Goal: Information Seeking & Learning: Check status

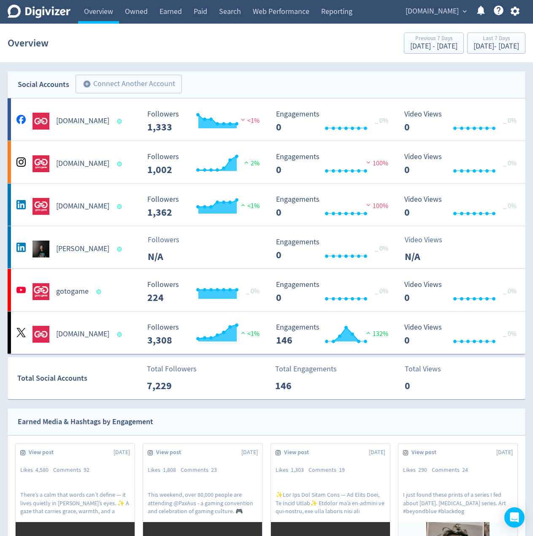
click at [226, 72] on div "Social Accounts add_circle Connect Another Account add_circle" at bounding box center [267, 84] width 518 height 27
drag, startPoint x: 245, startPoint y: 75, endPoint x: 257, endPoint y: 64, distance: 16.4
click at [245, 75] on div "Social Accounts add_circle Connect Another Account add_circle" at bounding box center [267, 84] width 518 height 27
click at [208, 78] on div "Social Accounts add_circle Connect Another Account add_circle" at bounding box center [267, 84] width 518 height 27
click at [435, 11] on span "[DOMAIN_NAME]" at bounding box center [431, 11] width 53 height 13
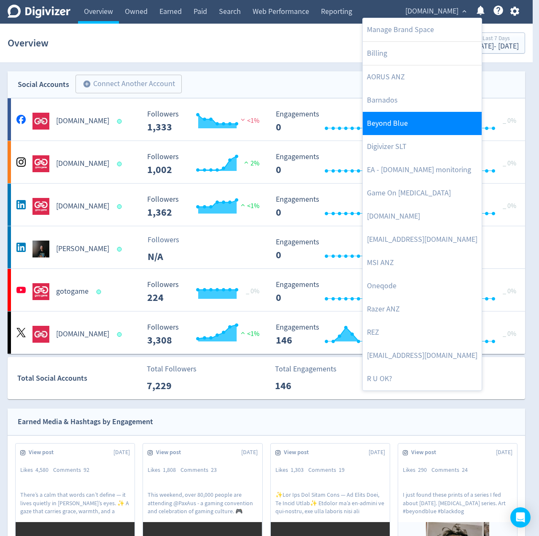
click at [391, 124] on link "Beyond Blue" at bounding box center [422, 123] width 119 height 23
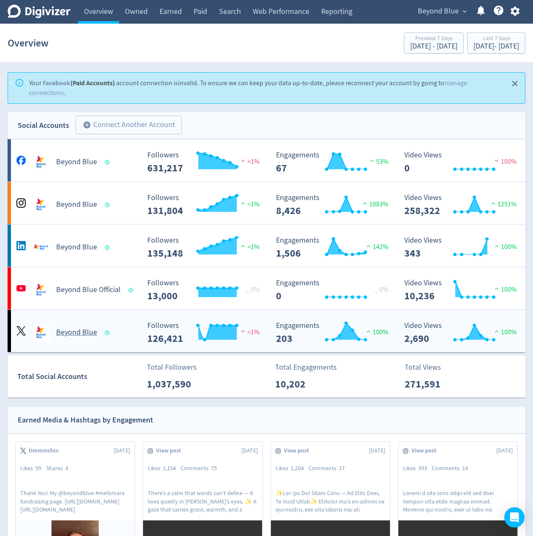
click at [131, 320] on div "Beyond Blue" at bounding box center [75, 329] width 129 height 24
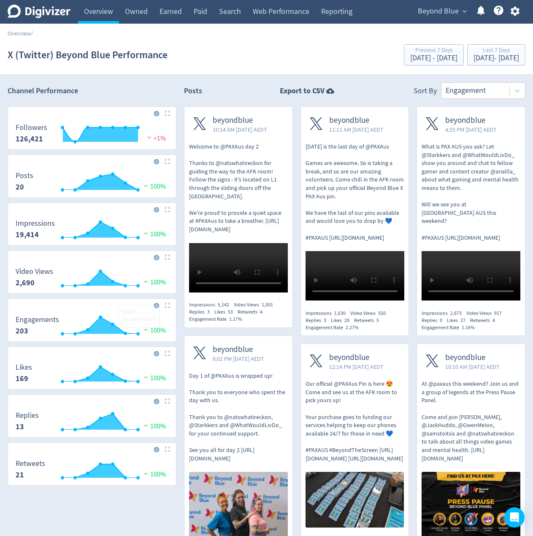
click at [105, 13] on link "Overview" at bounding box center [98, 12] width 41 height 24
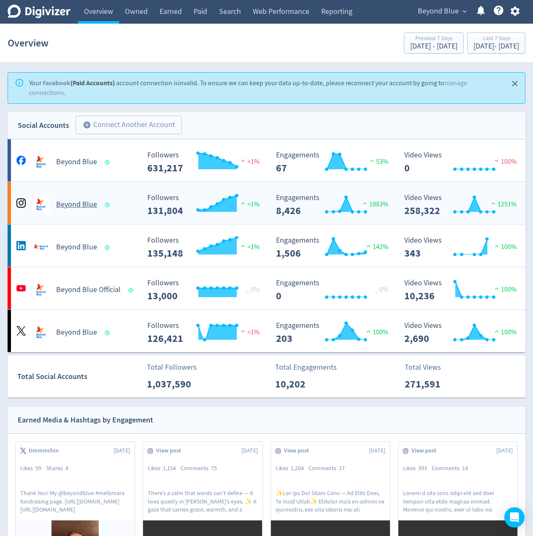
click at [126, 200] on div "Beyond Blue" at bounding box center [76, 204] width 125 height 17
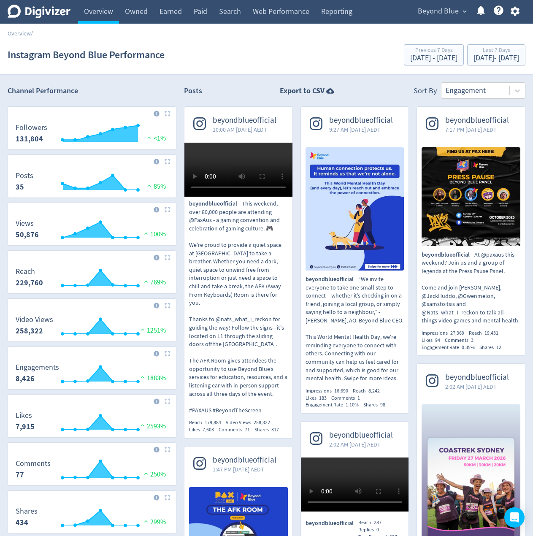
click at [175, 86] on h2 "Channel Performance" at bounding box center [92, 91] width 169 height 11
drag, startPoint x: 167, startPoint y: 205, endPoint x: 172, endPoint y: 178, distance: 28.2
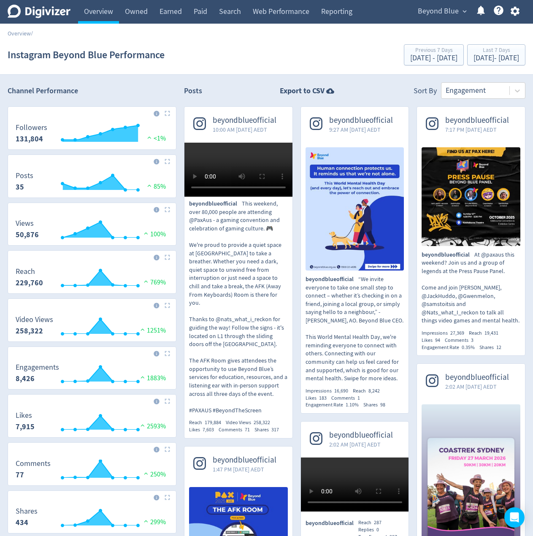
drag, startPoint x: 179, startPoint y: 92, endPoint x: 187, endPoint y: 94, distance: 8.0
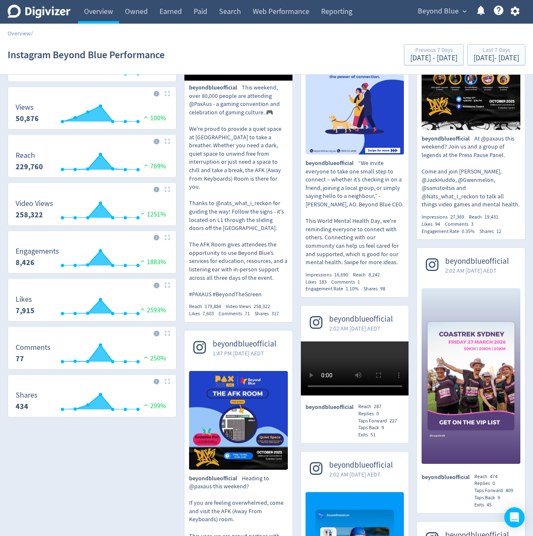
scroll to position [169, 0]
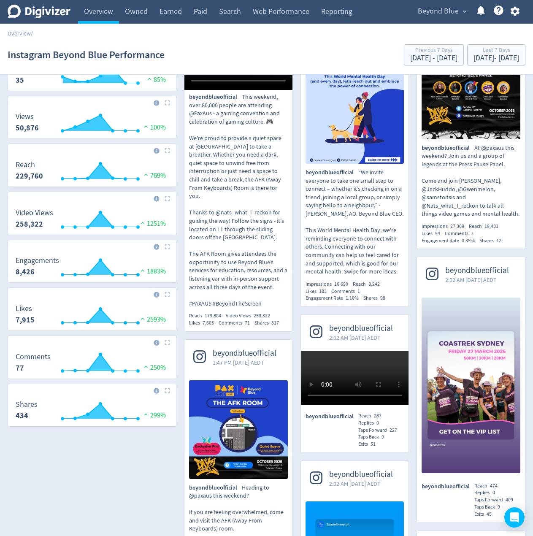
scroll to position [0, 0]
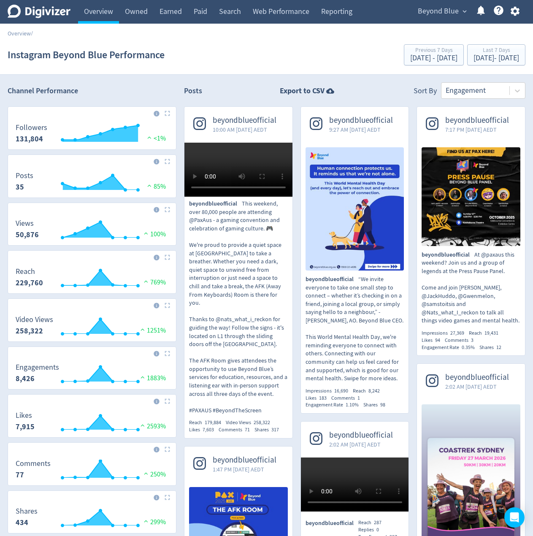
drag, startPoint x: 182, startPoint y: 91, endPoint x: 200, endPoint y: 92, distance: 18.2
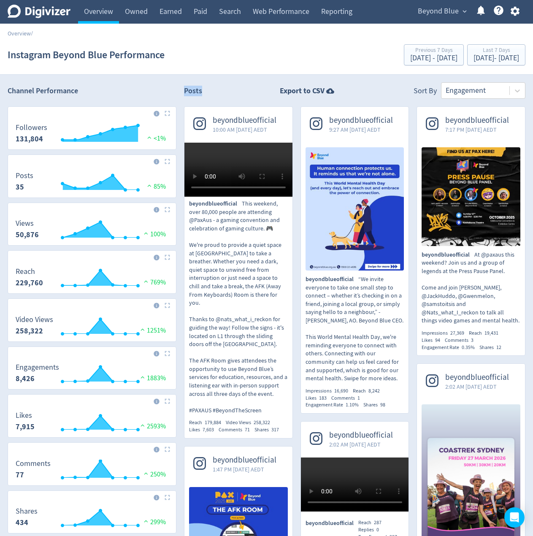
drag, startPoint x: 217, startPoint y: 91, endPoint x: 339, endPoint y: 97, distance: 121.6
click at [218, 91] on div "Posts Export to CSV Sort By Engagement" at bounding box center [354, 90] width 341 height 16
drag, startPoint x: 357, startPoint y: 94, endPoint x: 2, endPoint y: 85, distance: 355.3
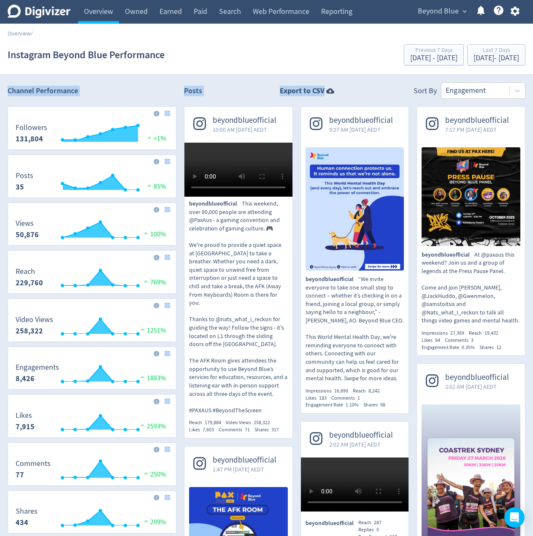
click at [102, 86] on h2 "Channel Performance" at bounding box center [92, 91] width 169 height 11
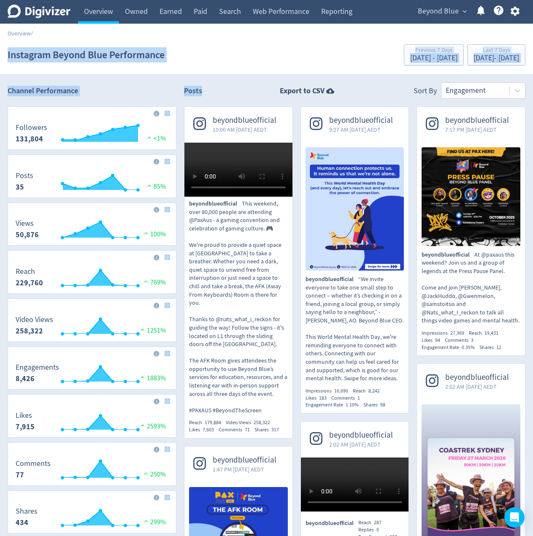
drag, startPoint x: 3, startPoint y: 52, endPoint x: 216, endPoint y: 89, distance: 215.7
click at [220, 88] on div "Posts Export to CSV Sort By Engagement" at bounding box center [354, 90] width 341 height 16
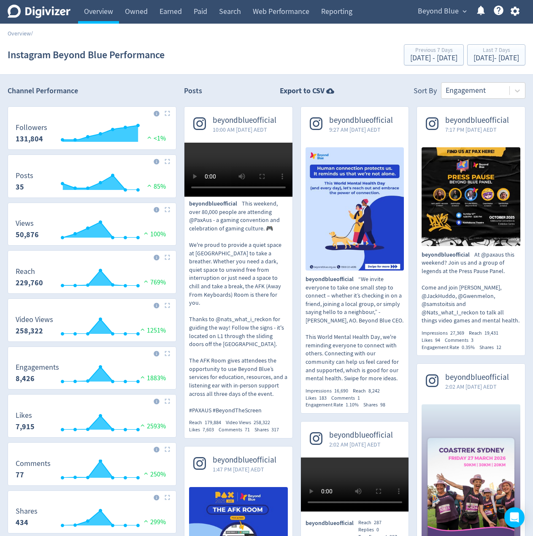
click at [125, 86] on h2 "Channel Performance" at bounding box center [92, 91] width 169 height 11
click at [132, 86] on h2 "Channel Performance" at bounding box center [92, 91] width 169 height 11
click at [172, 94] on h2 "Channel Performance" at bounding box center [92, 91] width 169 height 11
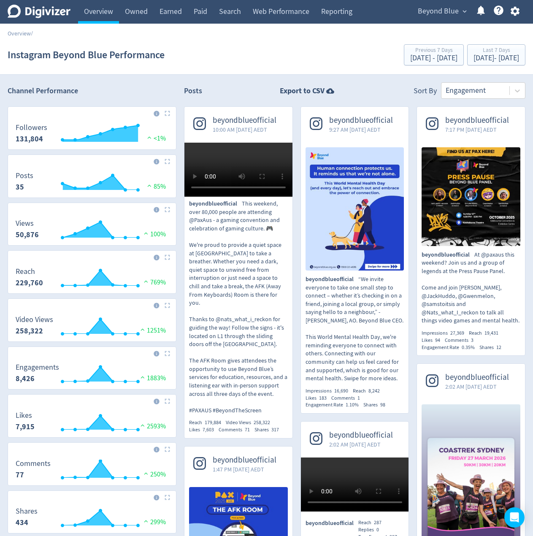
click at [124, 87] on h2 "Channel Performance" at bounding box center [92, 91] width 169 height 11
click at [252, 93] on div "Posts Export to CSV Sort By Engagement" at bounding box center [354, 90] width 341 height 16
click at [256, 66] on div "Instagram Beyond Blue Performance Previous 7 Days [DATE] - [DATE] Last 7 Days […" at bounding box center [267, 54] width 518 height 27
